Goal: Navigation & Orientation: Find specific page/section

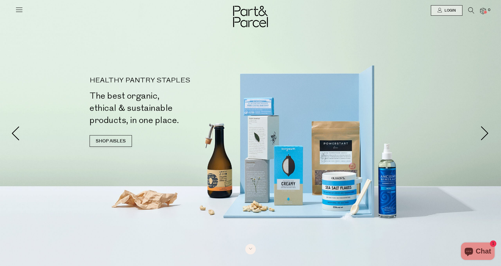
click at [20, 9] on icon at bounding box center [19, 10] width 8 height 8
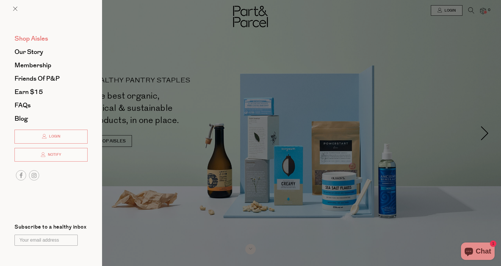
click at [38, 36] on span "Shop Aisles" at bounding box center [31, 38] width 34 height 9
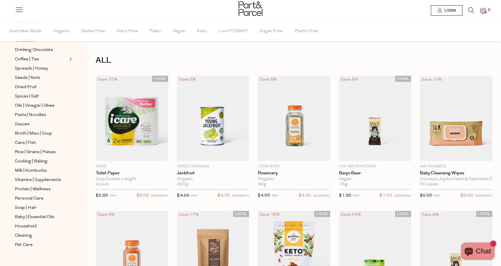
scroll to position [147, 0]
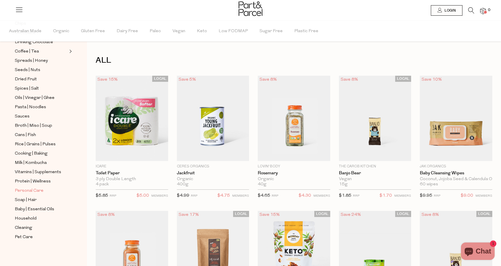
click at [31, 187] on span "Personal Care" at bounding box center [29, 190] width 29 height 7
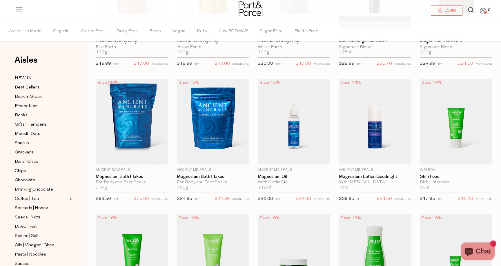
scroll to position [165, 0]
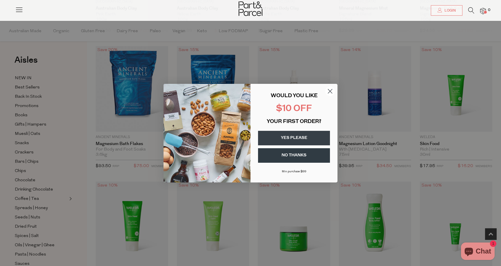
click at [330, 90] on icon "Close dialog" at bounding box center [330, 91] width 4 height 4
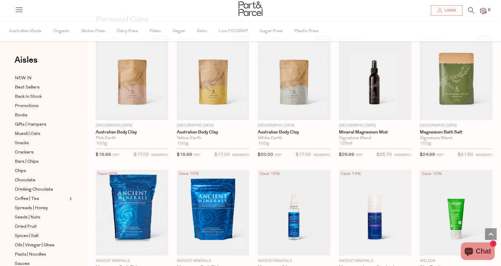
scroll to position [0, 0]
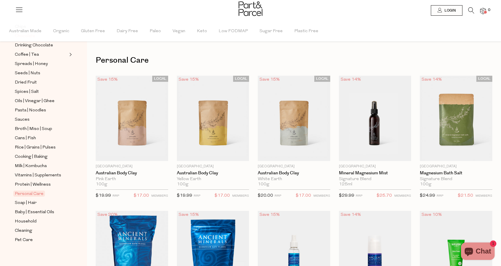
scroll to position [147, 0]
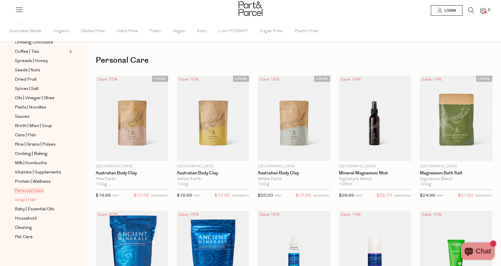
click at [30, 199] on span "Soap | Hair" at bounding box center [26, 199] width 22 height 7
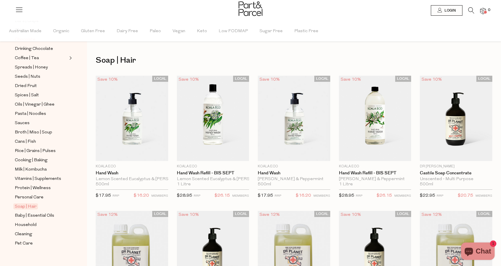
scroll to position [147, 0]
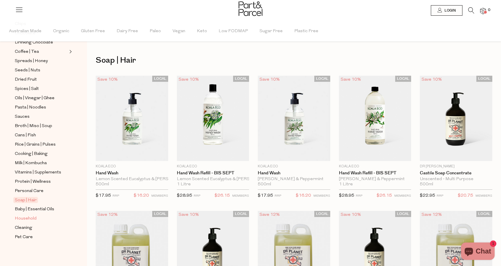
click at [30, 217] on span "Household" at bounding box center [26, 218] width 22 height 7
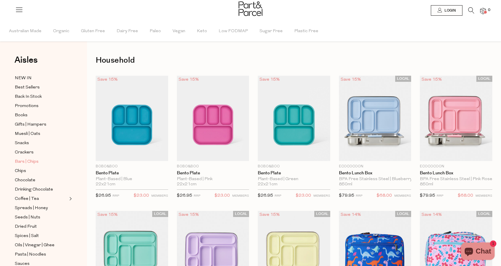
click at [36, 160] on span "Bars | Chips" at bounding box center [27, 161] width 24 height 7
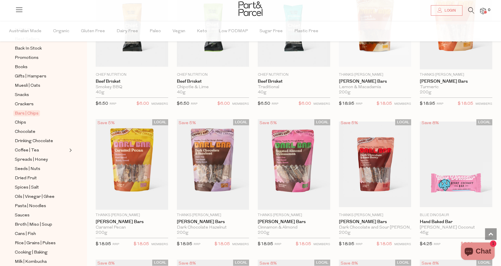
scroll to position [713, 0]
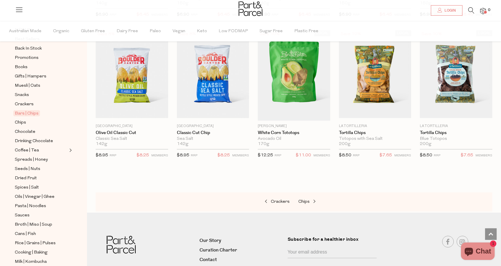
scroll to position [1847, 0]
